Goal: Find specific page/section

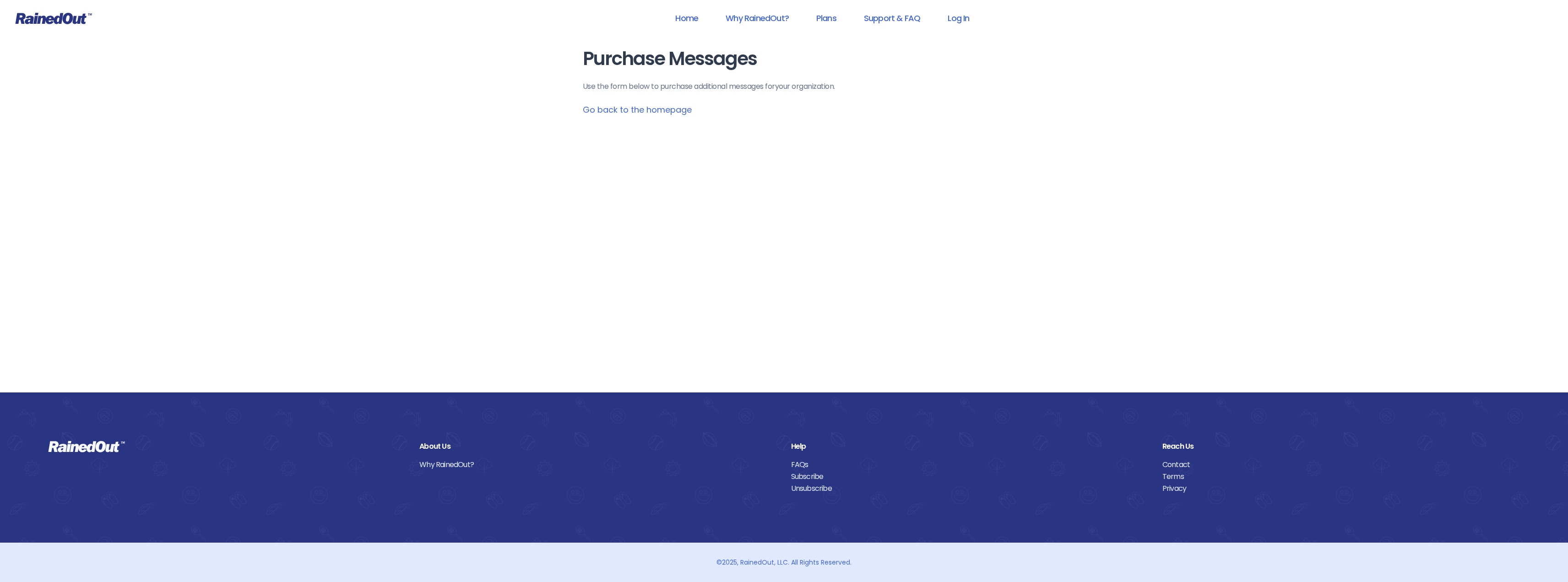
click at [644, 111] on link "Go back to the homepage" at bounding box center [637, 110] width 109 height 12
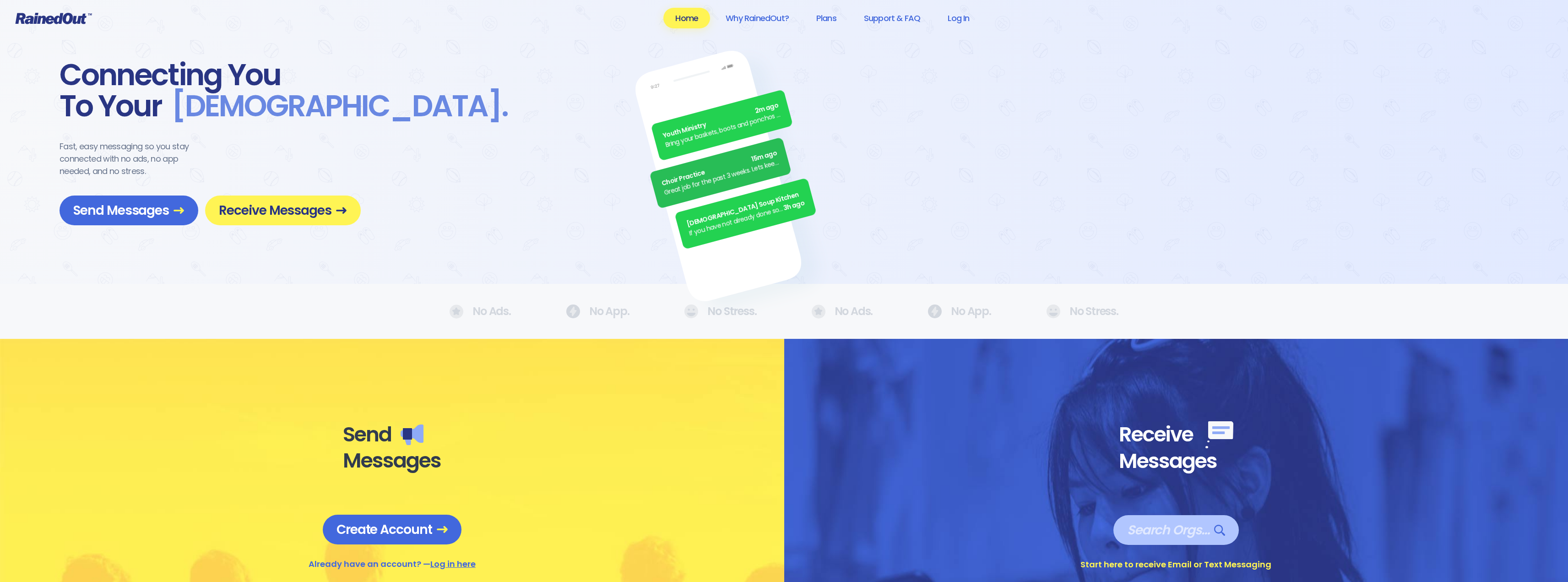
click at [1172, 537] on span "Search Orgs…" at bounding box center [1176, 529] width 98 height 16
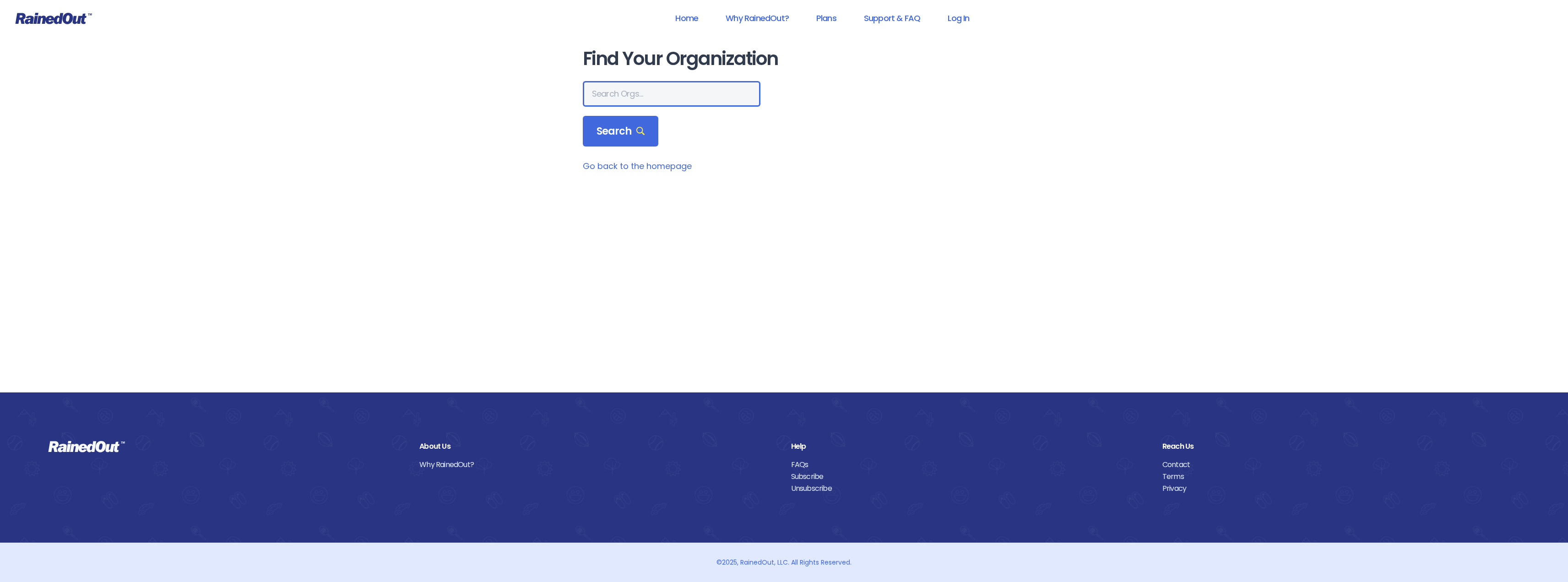
click at [648, 96] on input "text" at bounding box center [672, 93] width 178 height 26
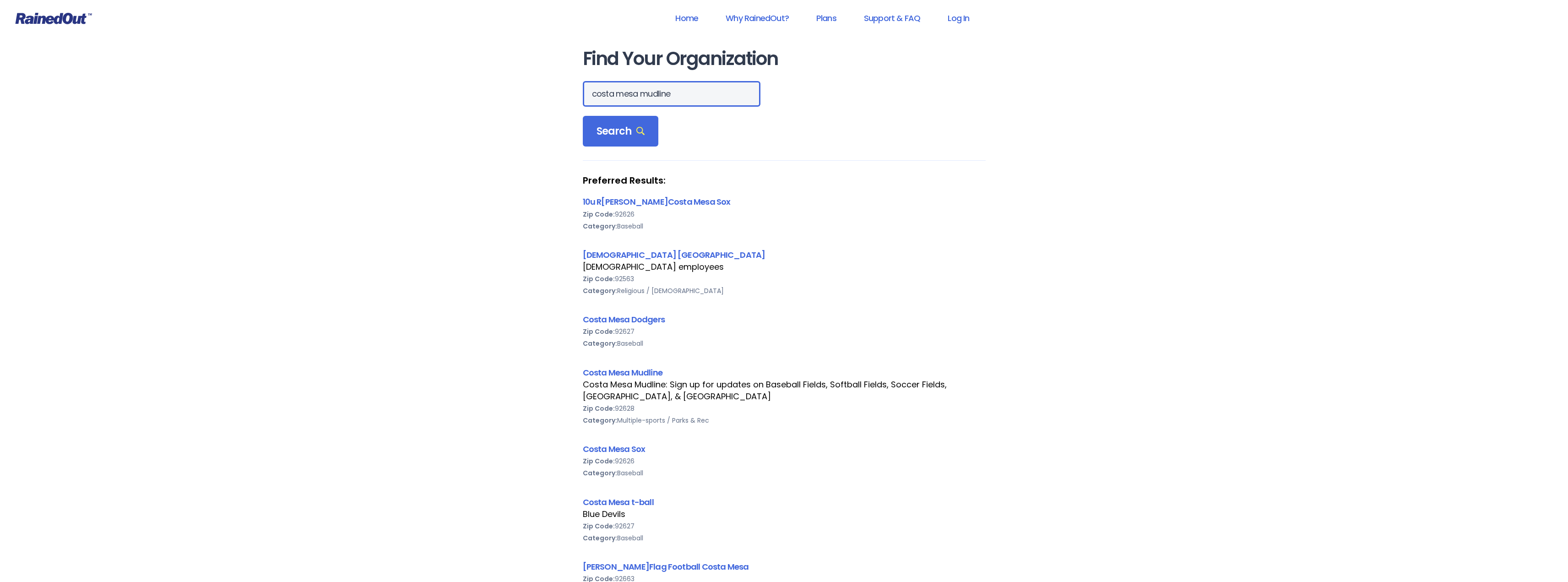
type input "costa mesa mudline"
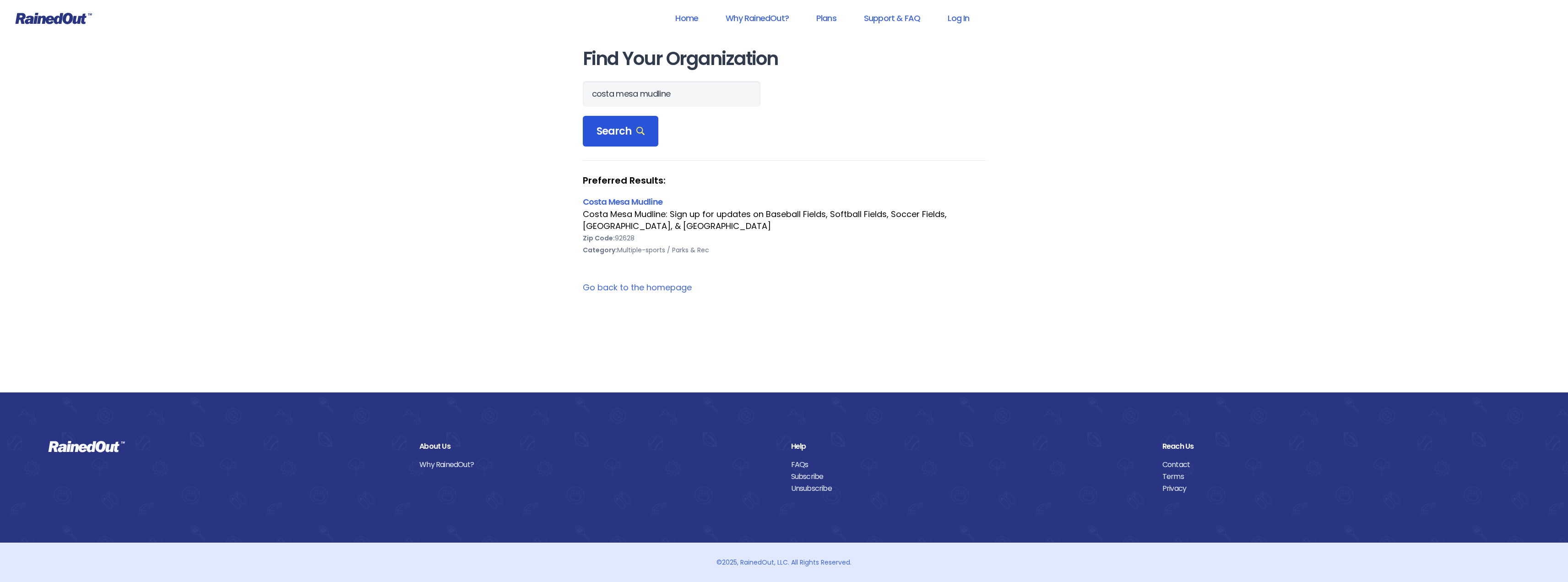
click at [614, 129] on span "Search" at bounding box center [621, 131] width 49 height 13
click at [618, 198] on link "Costa Mesa Mudline" at bounding box center [622, 202] width 80 height 12
